Goal: Task Accomplishment & Management: Use online tool/utility

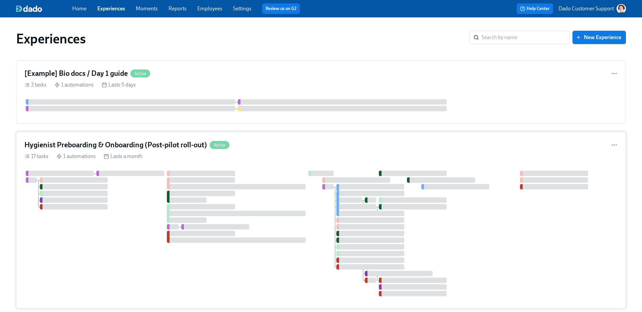
click at [204, 231] on div at bounding box center [201, 233] width 68 height 5
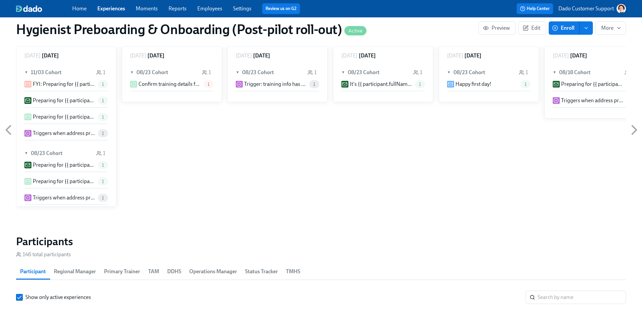
scroll to position [0, 7603]
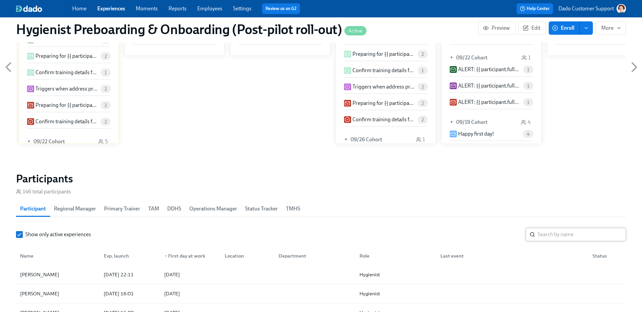
click at [560, 236] on input "search" at bounding box center [582, 234] width 88 height 13
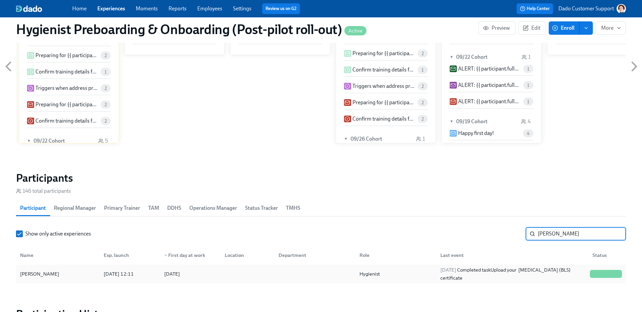
type input "[PERSON_NAME]"
click at [79, 279] on div "[PERSON_NAME]" at bounding box center [57, 273] width 81 height 13
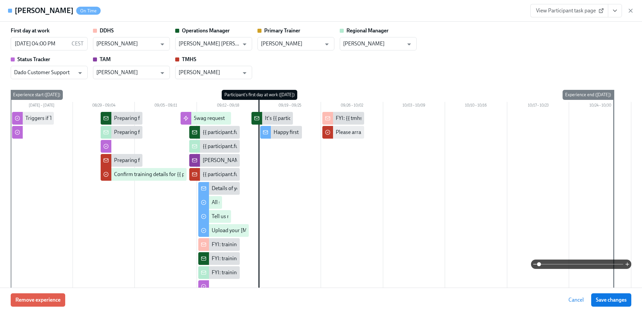
click at [596, 266] on span at bounding box center [581, 264] width 84 height 9
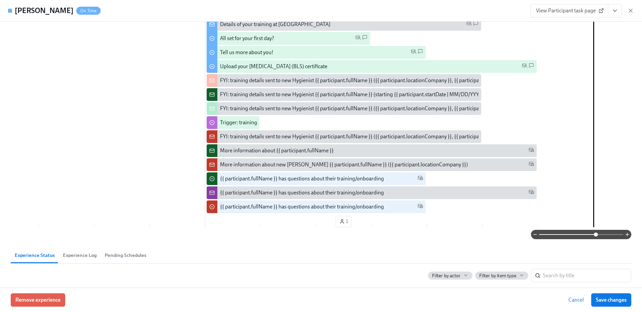
scroll to position [358, 0]
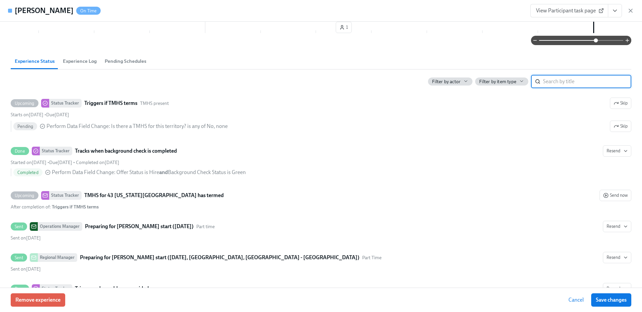
click at [545, 80] on input "search" at bounding box center [587, 81] width 88 height 13
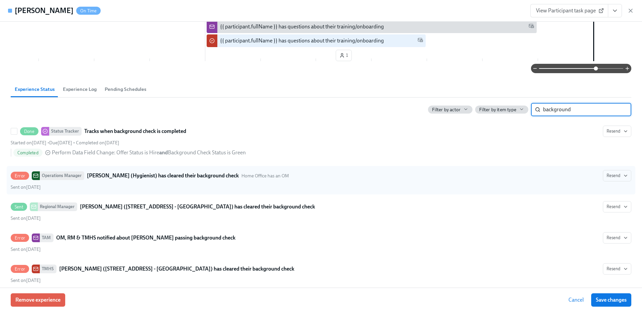
scroll to position [341, 0]
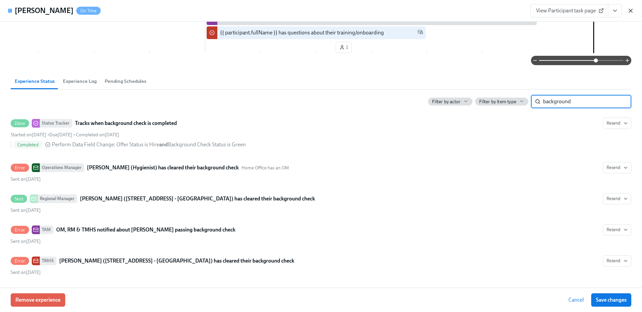
type input "background"
click at [632, 11] on icon "button" at bounding box center [630, 10] width 7 height 7
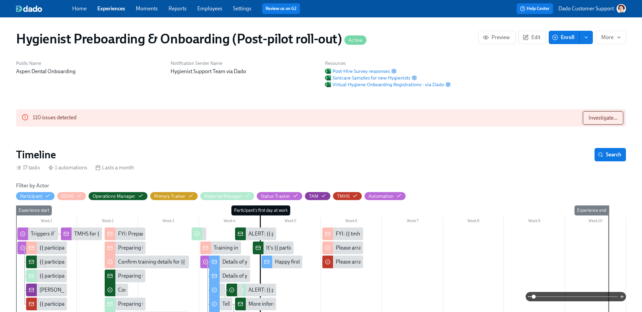
click at [594, 120] on span "Investigate..." at bounding box center [602, 118] width 29 height 7
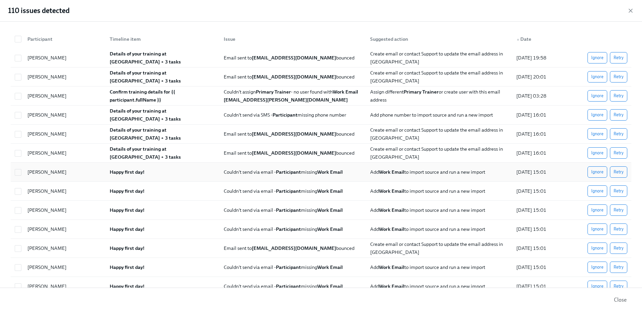
scroll to position [0, 1589]
click at [17, 39] on input "checkbox" at bounding box center [18, 39] width 6 height 6
checkbox input "true"
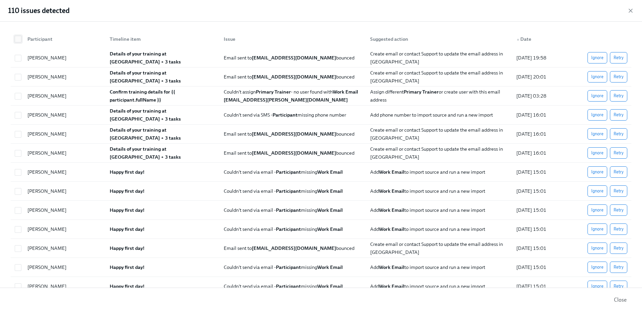
checkbox input "true"
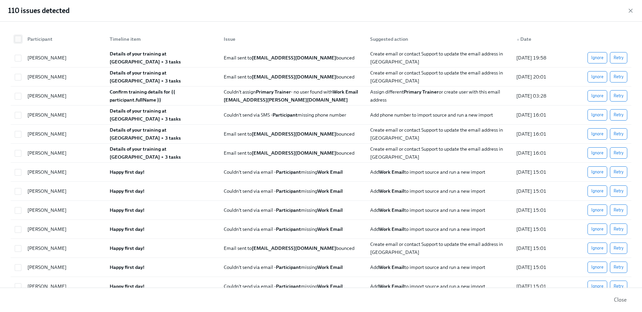
checkbox input "true"
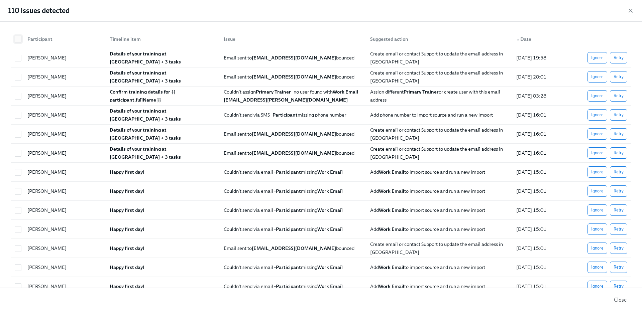
checkbox input "true"
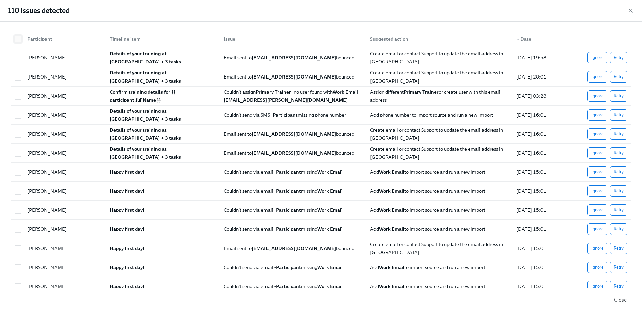
checkbox input "true"
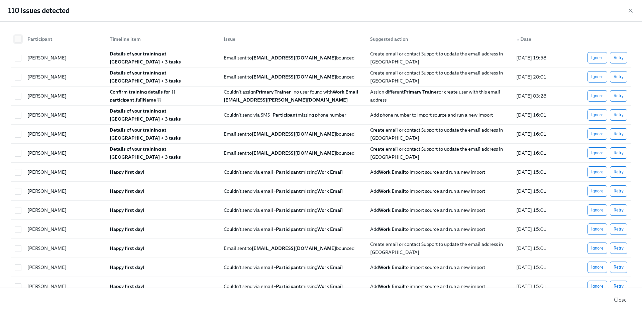
checkbox input "true"
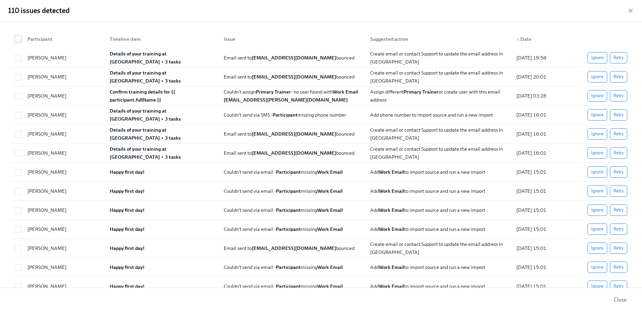
checkbox input "true"
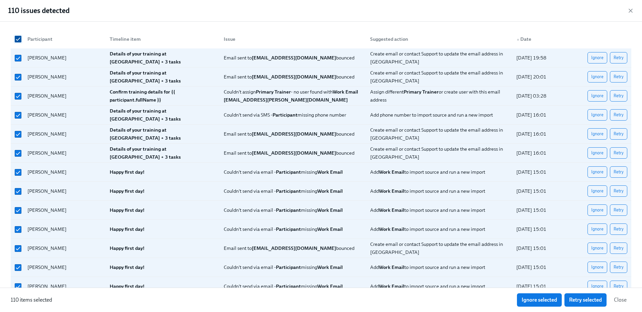
click at [18, 39] on input "checkbox" at bounding box center [18, 39] width 6 height 6
checkbox input "false"
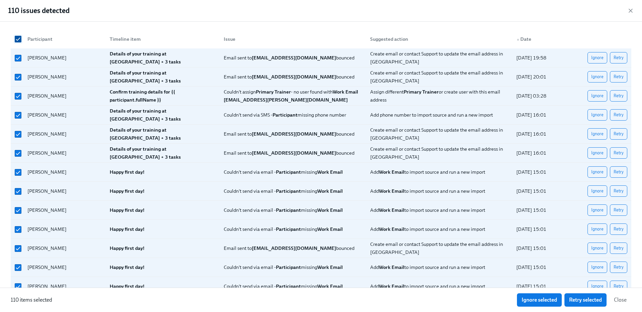
checkbox input "false"
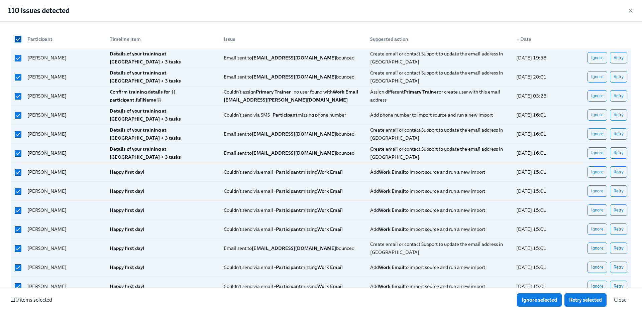
checkbox input "false"
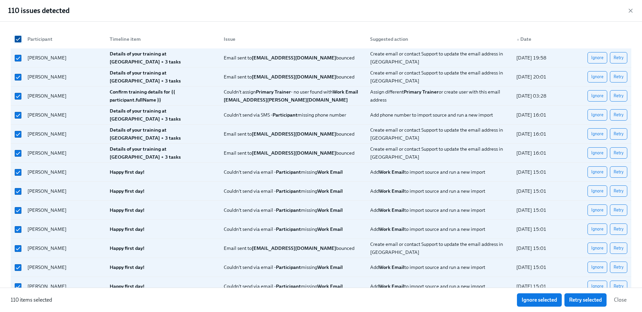
checkbox input "false"
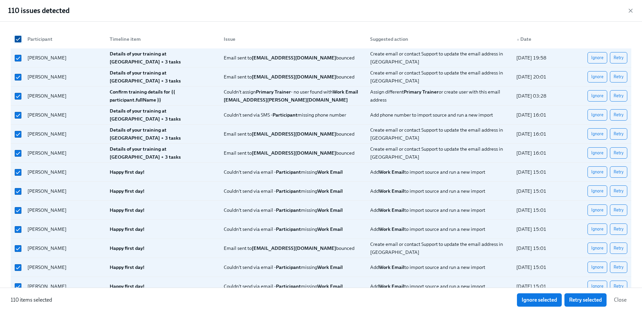
checkbox input "false"
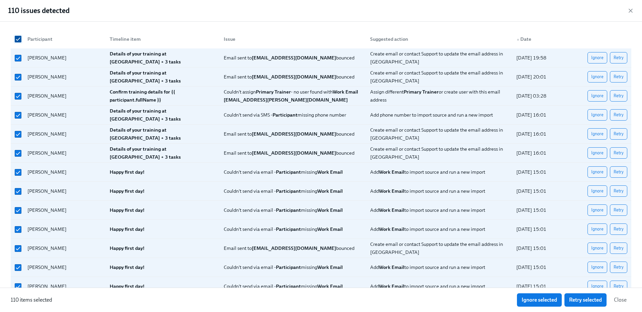
checkbox input "false"
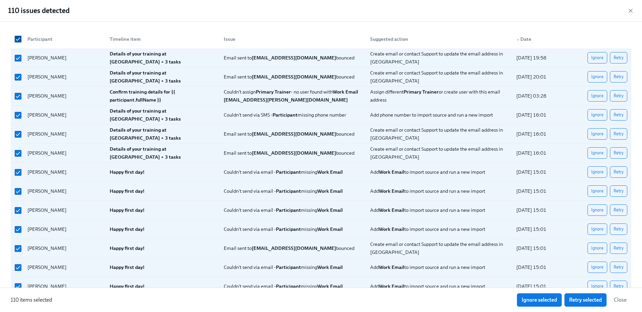
checkbox input "false"
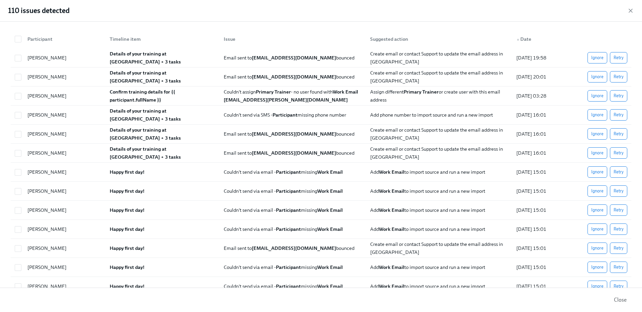
click at [44, 39] on div "Participant" at bounding box center [40, 39] width 30 height 8
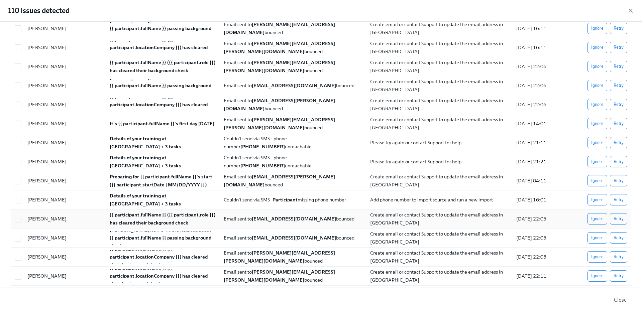
scroll to position [449, 0]
click at [627, 8] on icon "button" at bounding box center [630, 10] width 7 height 7
